Goal: Task Accomplishment & Management: Complete application form

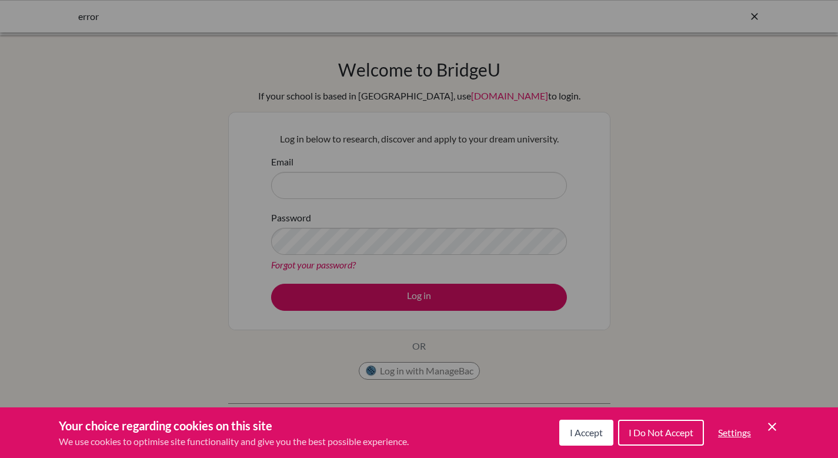
click at [587, 431] on span "I Accept" at bounding box center [586, 432] width 33 height 11
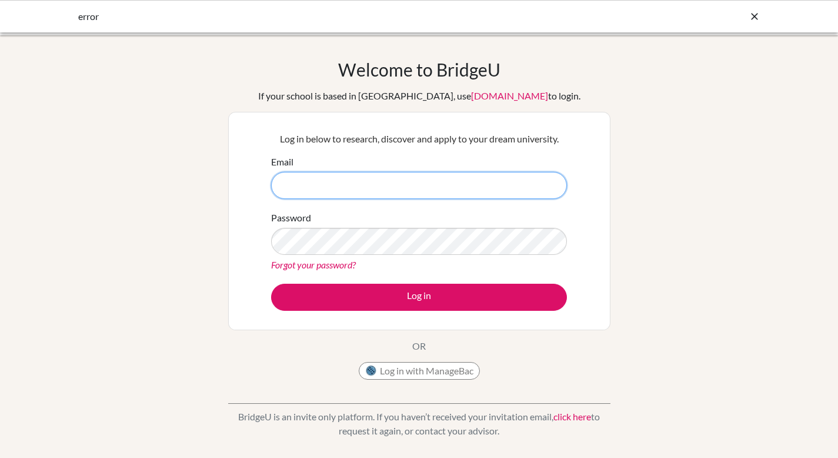
click at [307, 182] on input "Email" at bounding box center [419, 185] width 296 height 27
type input "ocharles@sis.sch.id"
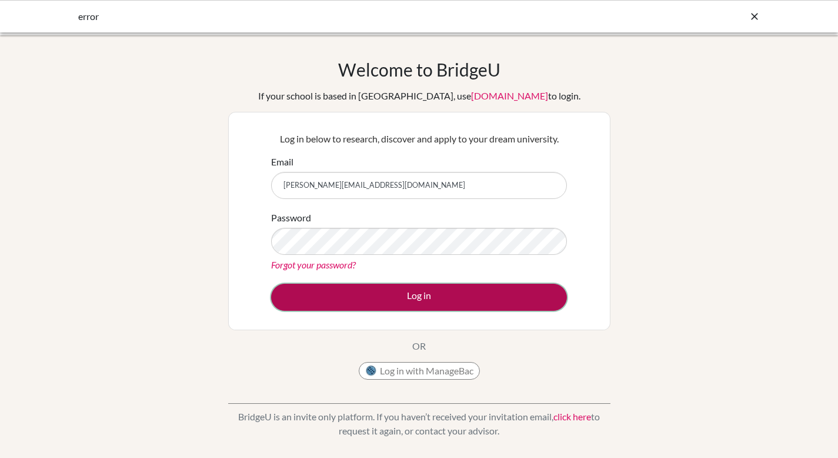
click at [422, 295] on button "Log in" at bounding box center [419, 297] width 296 height 27
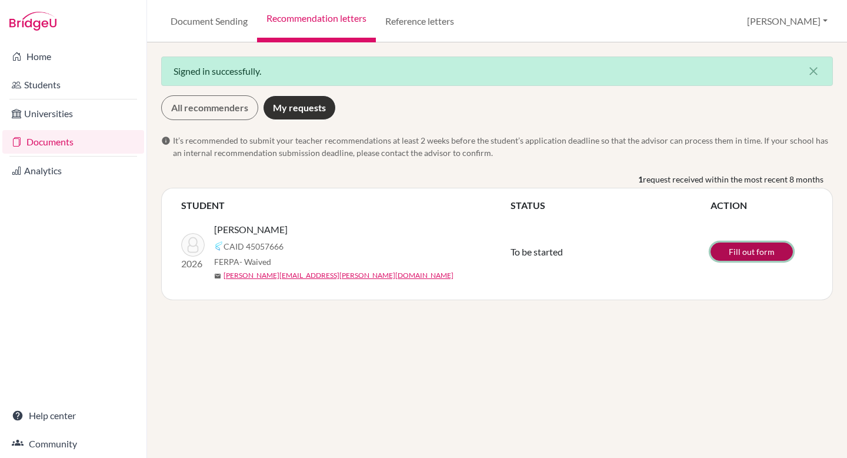
click at [747, 249] on link "Fill out form" at bounding box center [752, 251] width 82 height 18
click at [815, 68] on icon "close" at bounding box center [814, 71] width 14 height 14
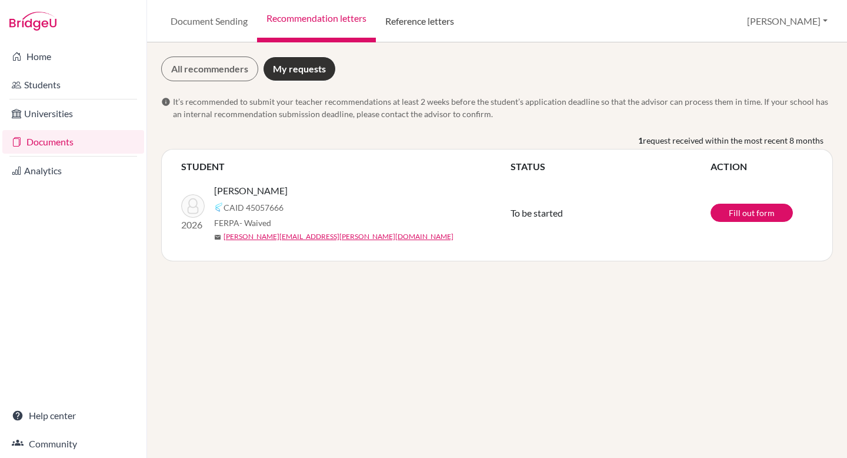
click at [448, 23] on link "Reference letters" at bounding box center [420, 21] width 88 height 42
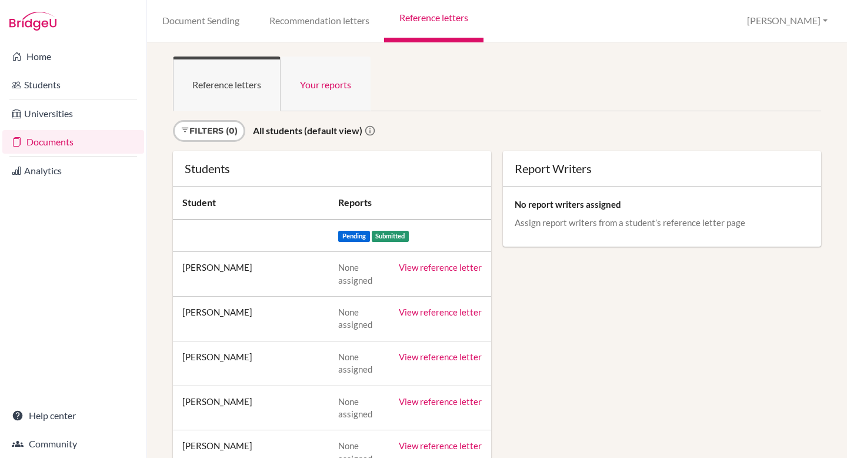
click at [321, 89] on link "Your reports" at bounding box center [326, 83] width 90 height 55
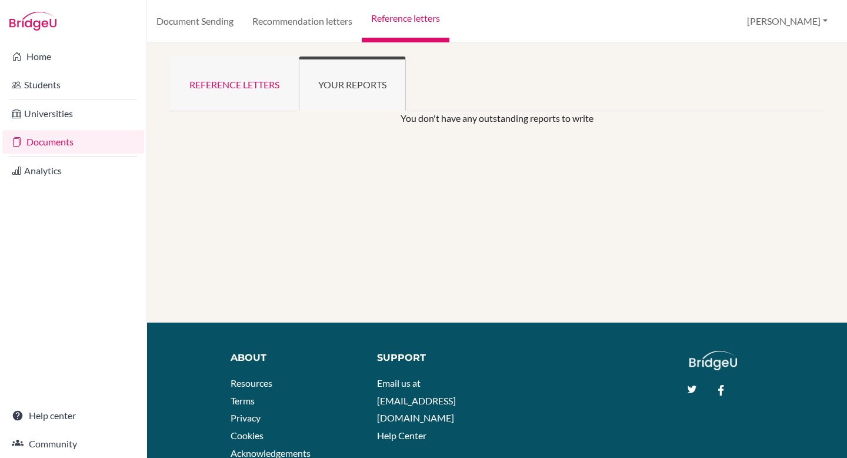
click at [221, 76] on link "Reference letters" at bounding box center [234, 83] width 129 height 55
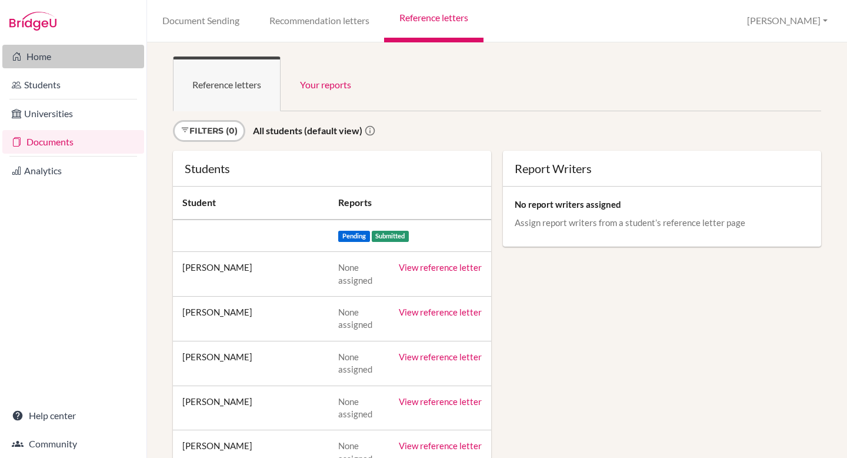
click at [34, 58] on link "Home" at bounding box center [73, 57] width 142 height 24
